Goal: Find specific page/section: Find specific page/section

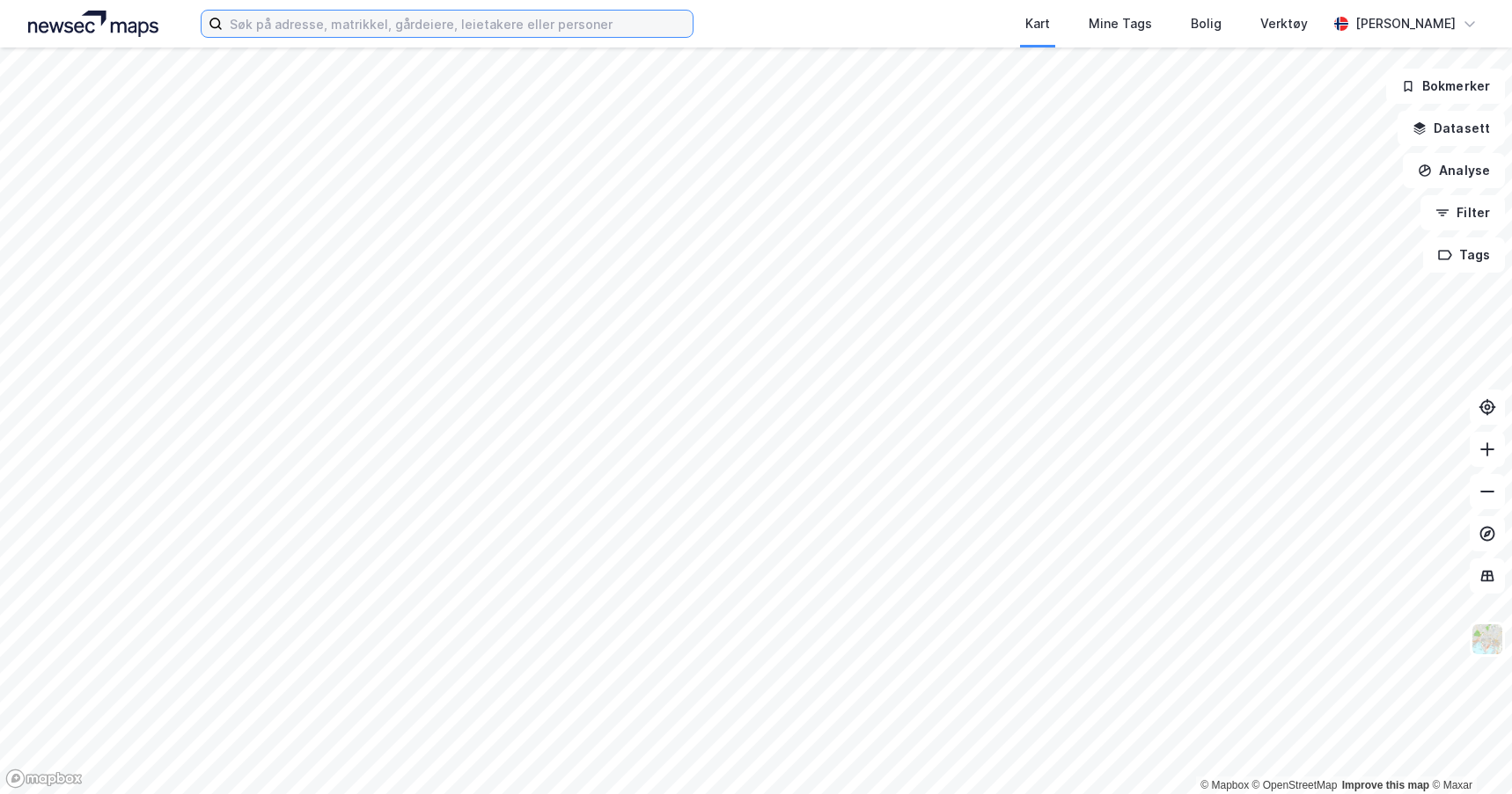
click at [300, 26] on input at bounding box center [457, 24] width 470 height 27
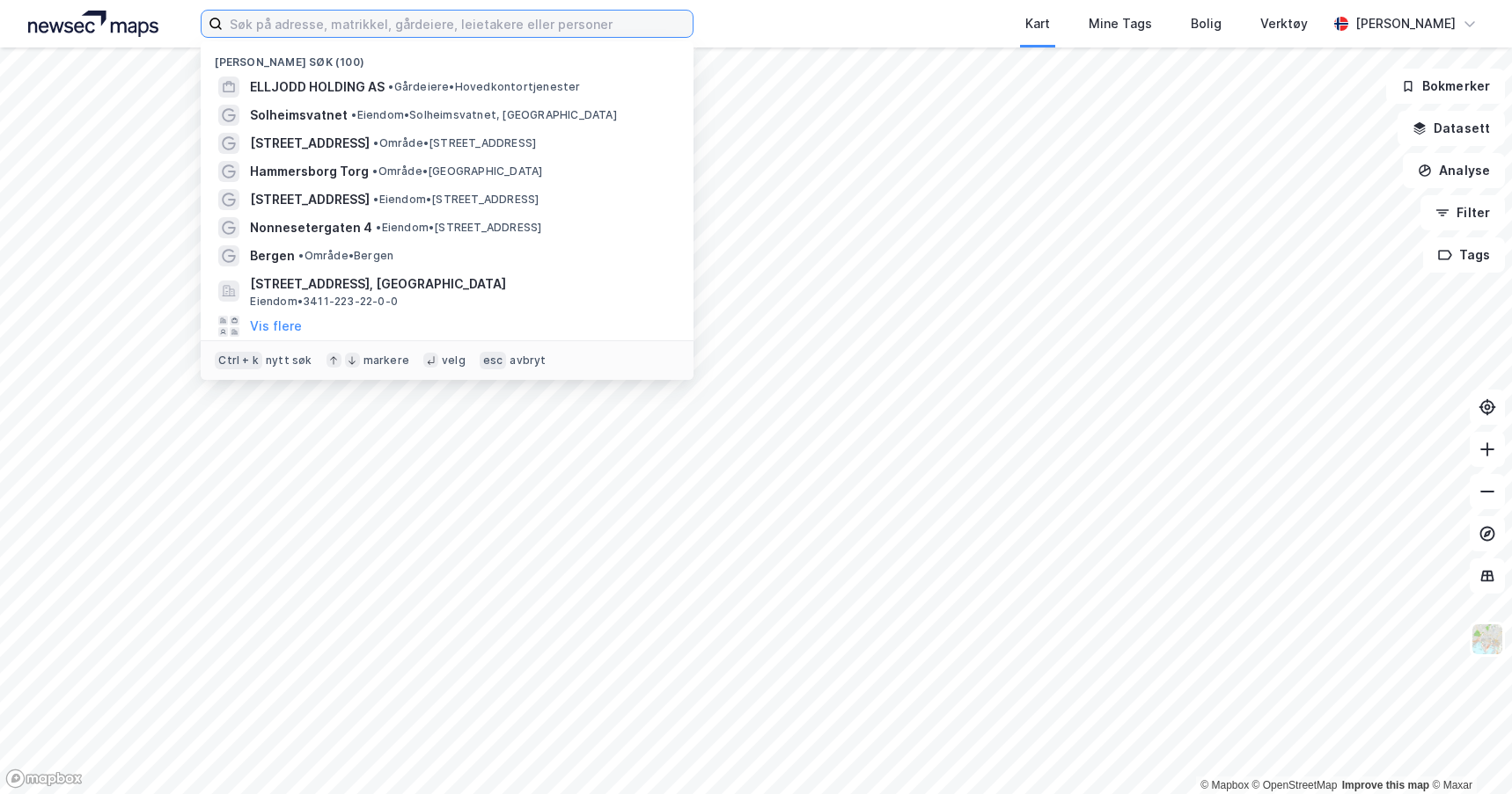
paste input "Nådlandskroken 11"
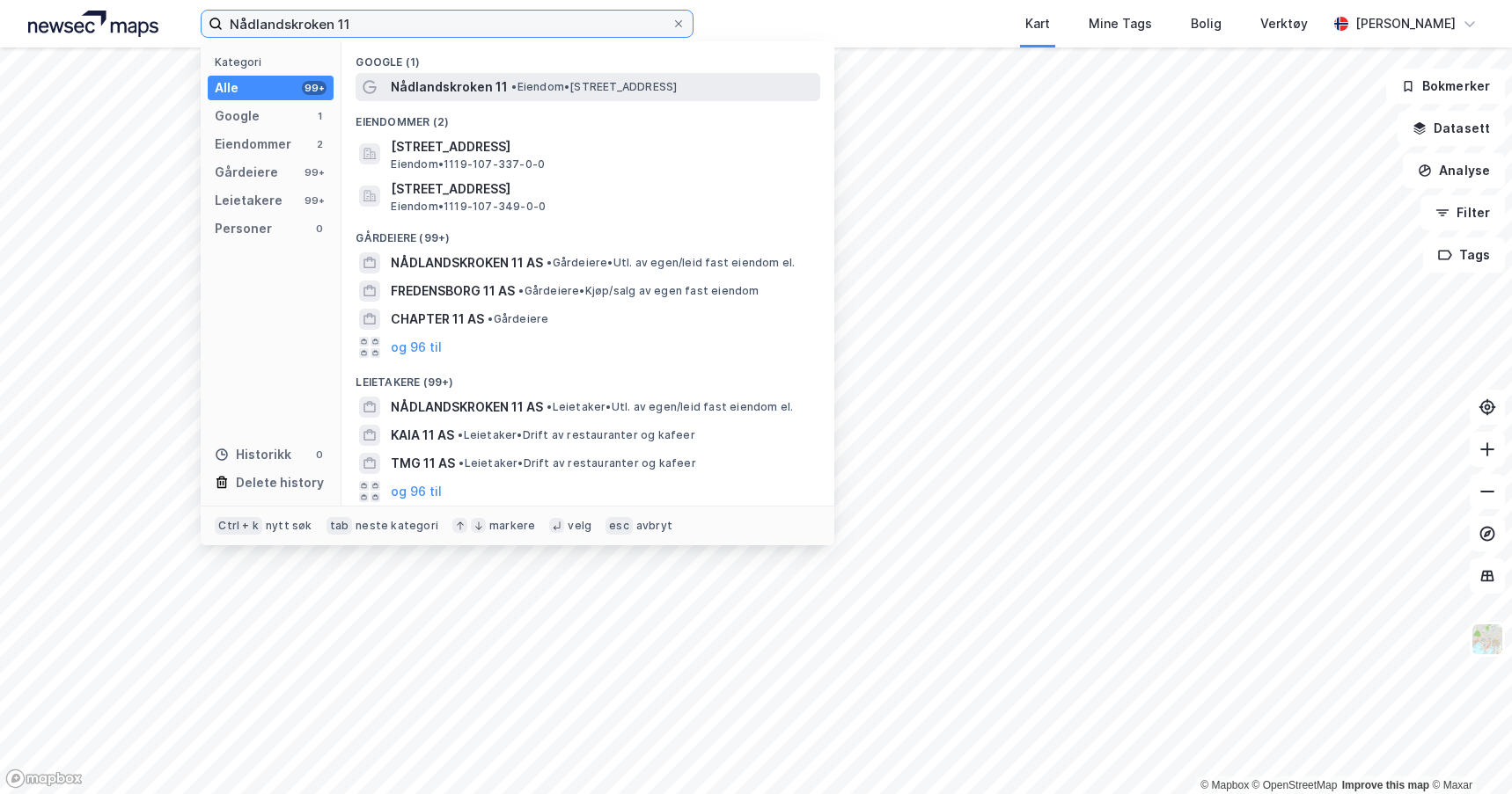
type input "Nådlandskroken 11"
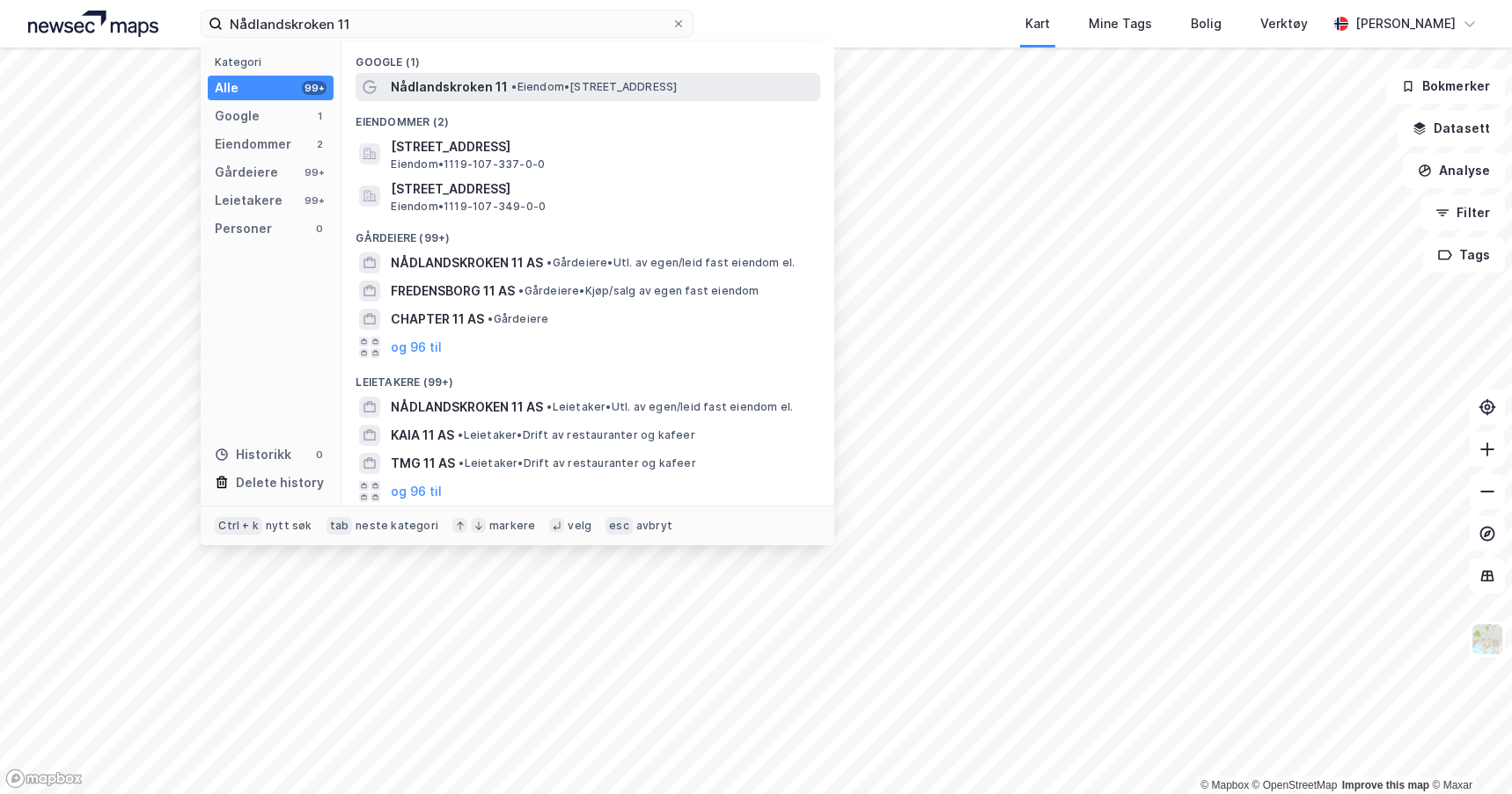
click at [464, 92] on span "Nådlandskroken 11" at bounding box center [449, 88] width 117 height 21
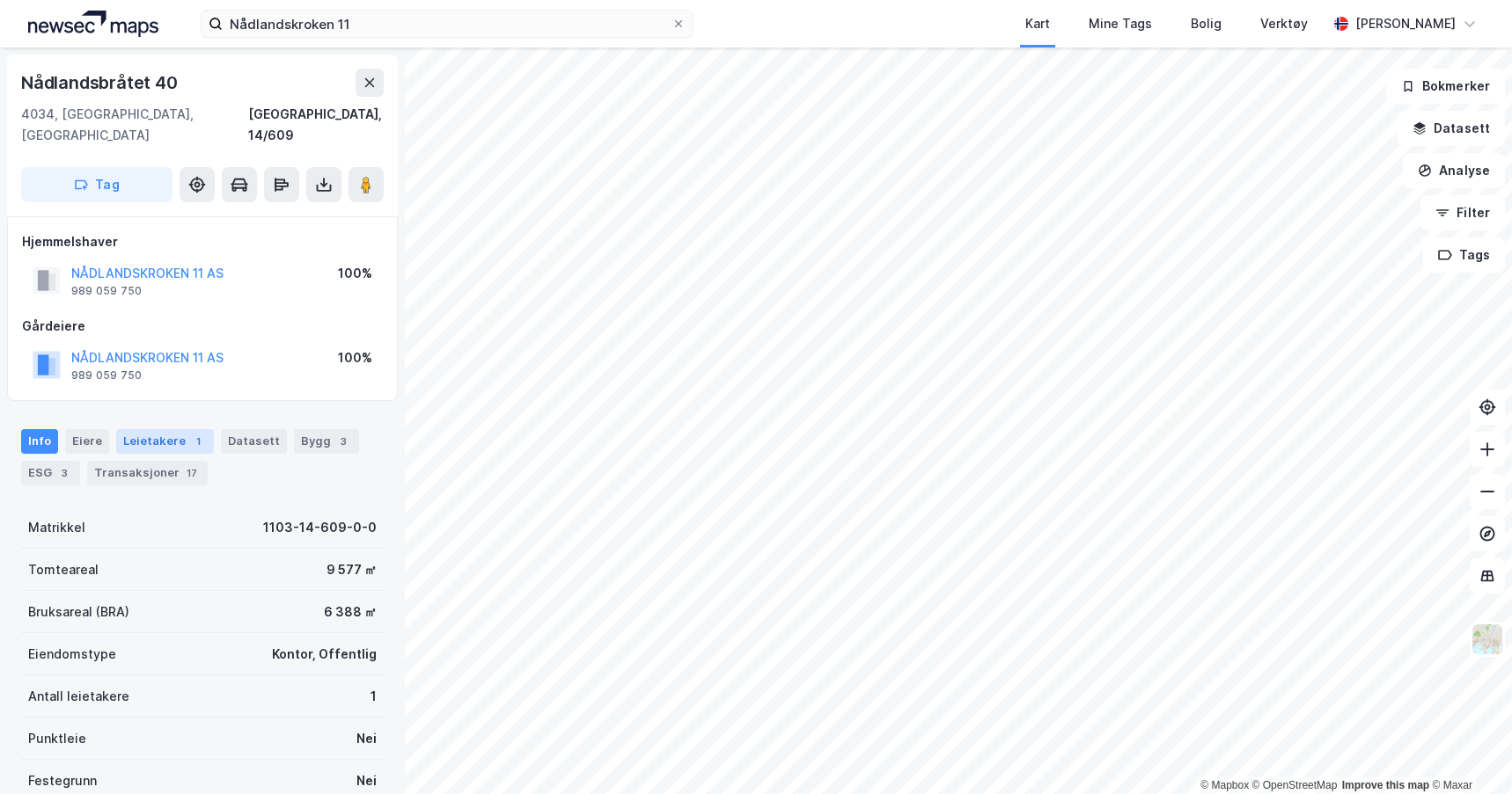
click at [140, 429] on div "Leietakere 1" at bounding box center [165, 441] width 97 height 25
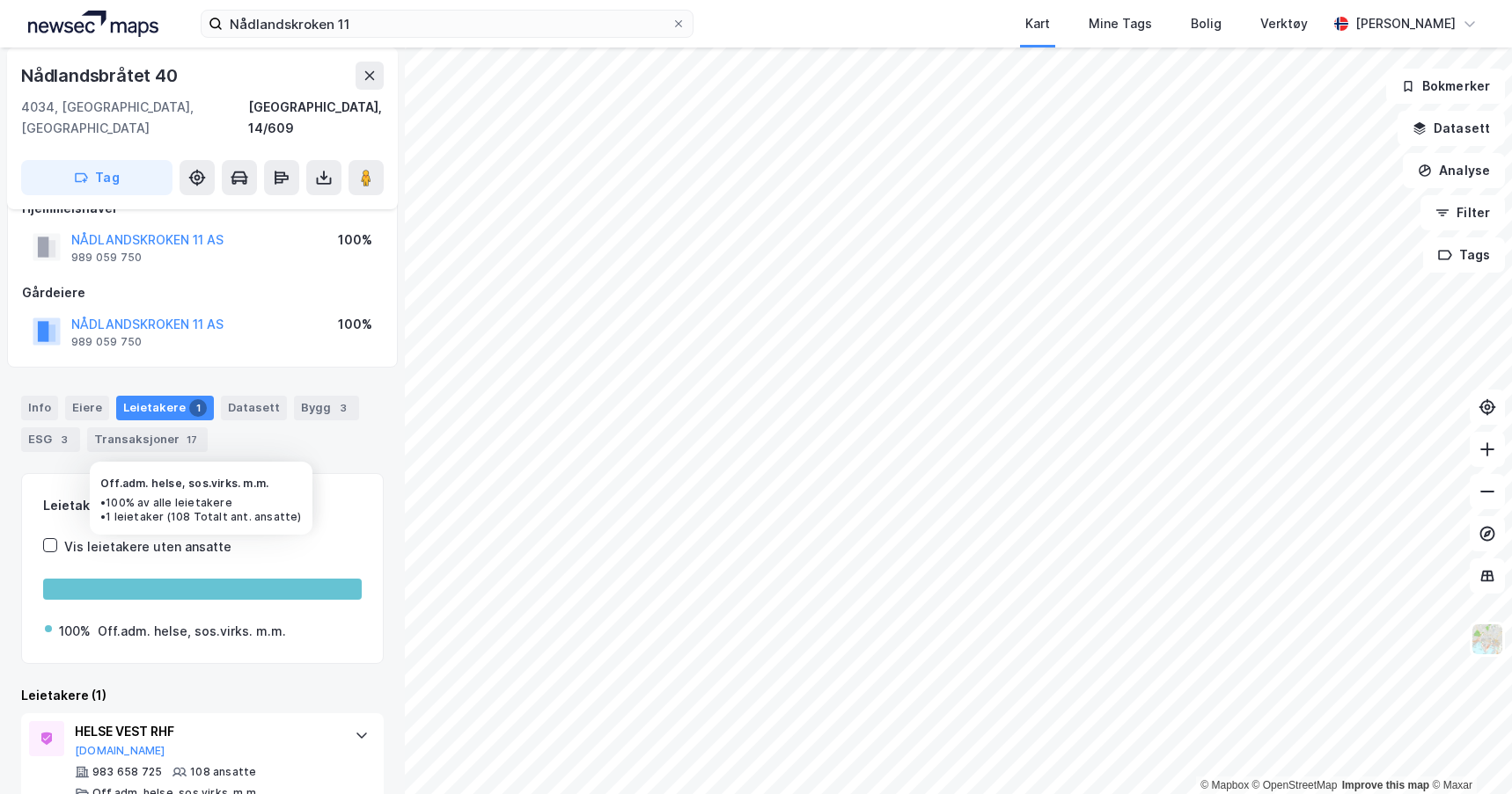
scroll to position [48, 0]
